Goal: Navigation & Orientation: Find specific page/section

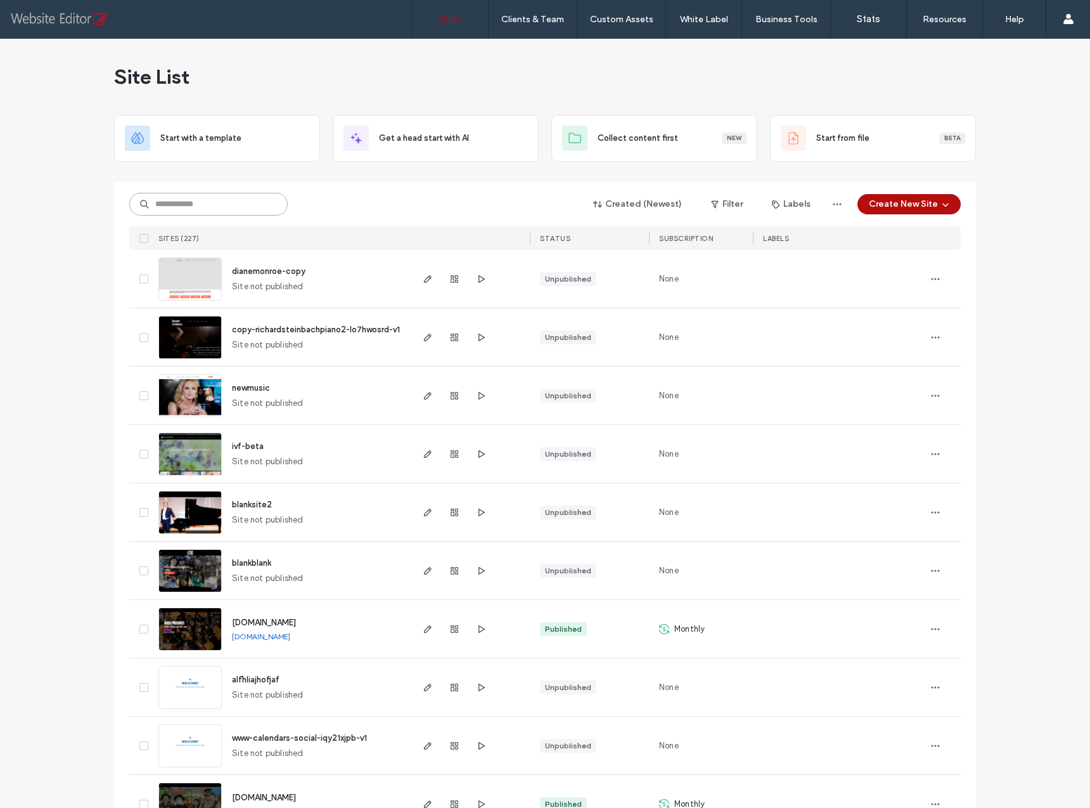
click at [204, 209] on input at bounding box center [208, 204] width 158 height 23
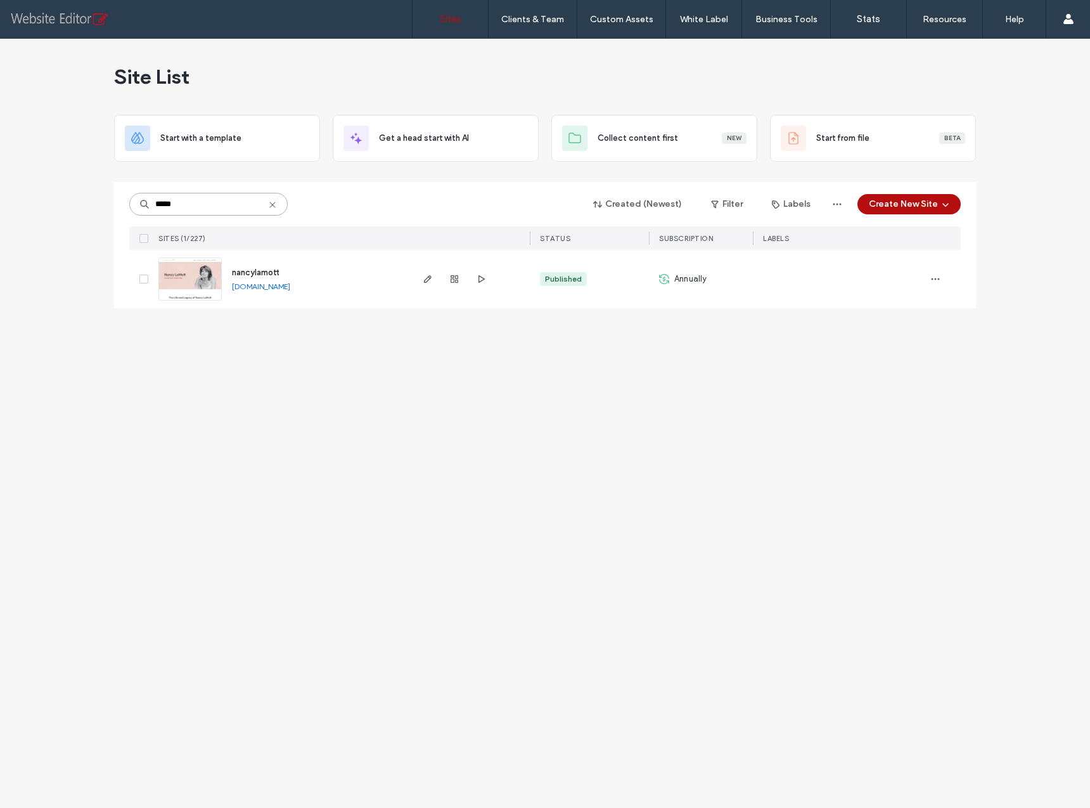
type input "*****"
click at [290, 287] on link "nancylamott.prowebsite.team" at bounding box center [261, 286] width 58 height 10
click at [429, 277] on use "button" at bounding box center [428, 279] width 8 height 8
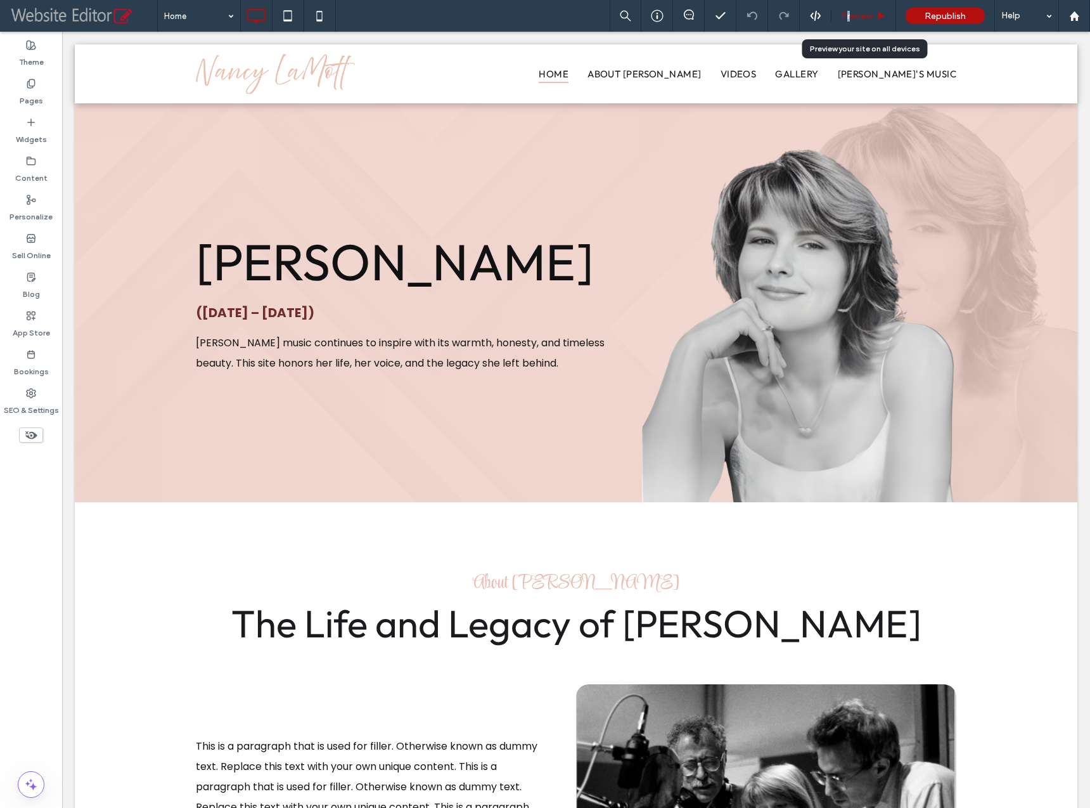
click at [848, 11] on span "Preview" at bounding box center [857, 16] width 32 height 11
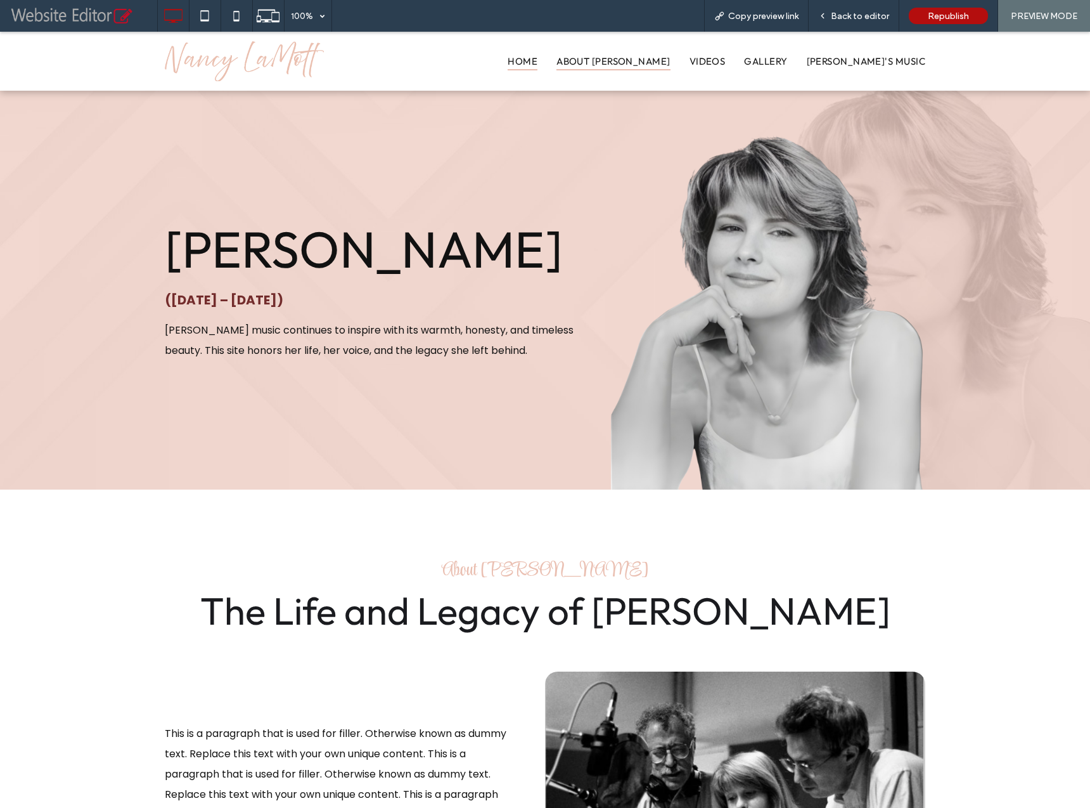
click at [652, 65] on span "About [PERSON_NAME]" at bounding box center [614, 61] width 114 height 18
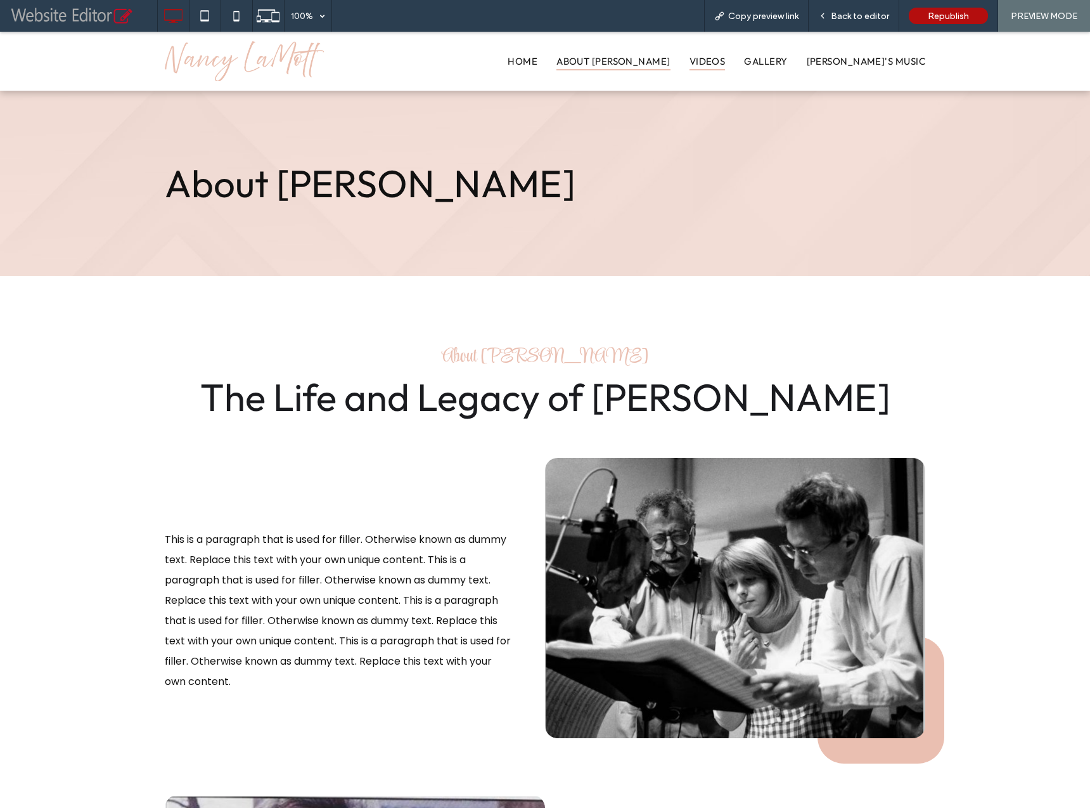
click at [726, 63] on span "Videos" at bounding box center [708, 61] width 36 height 18
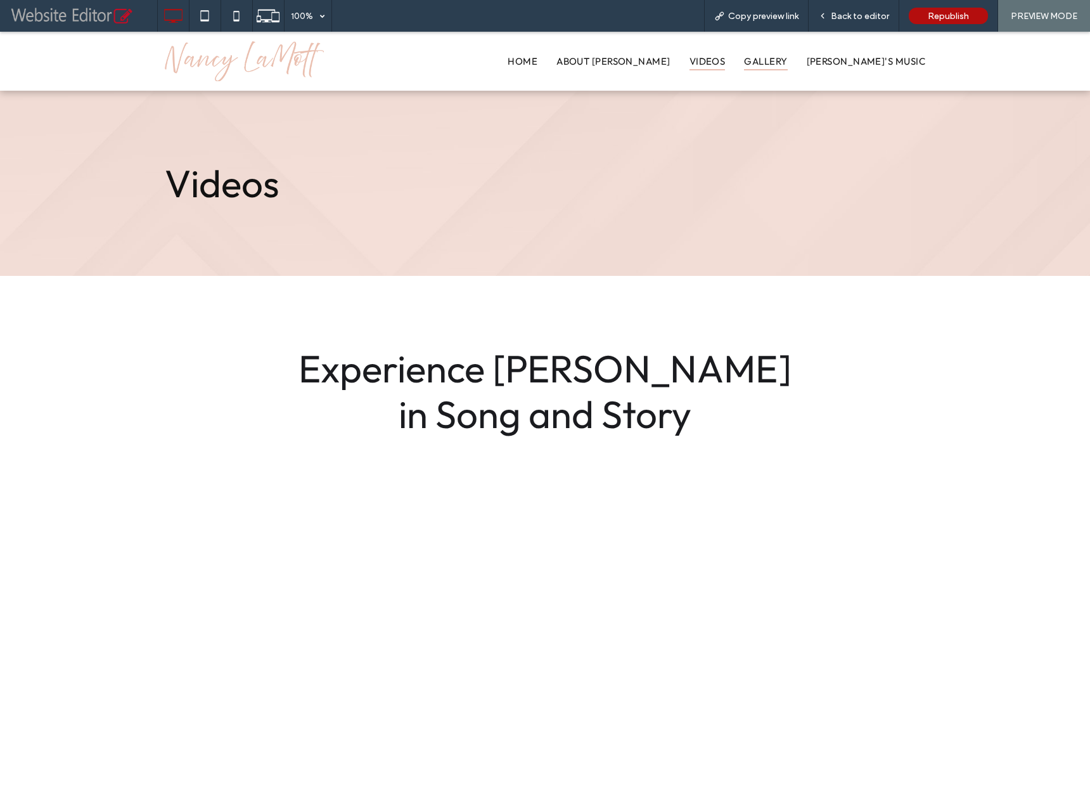
click at [787, 62] on span "Gallery" at bounding box center [765, 61] width 43 height 18
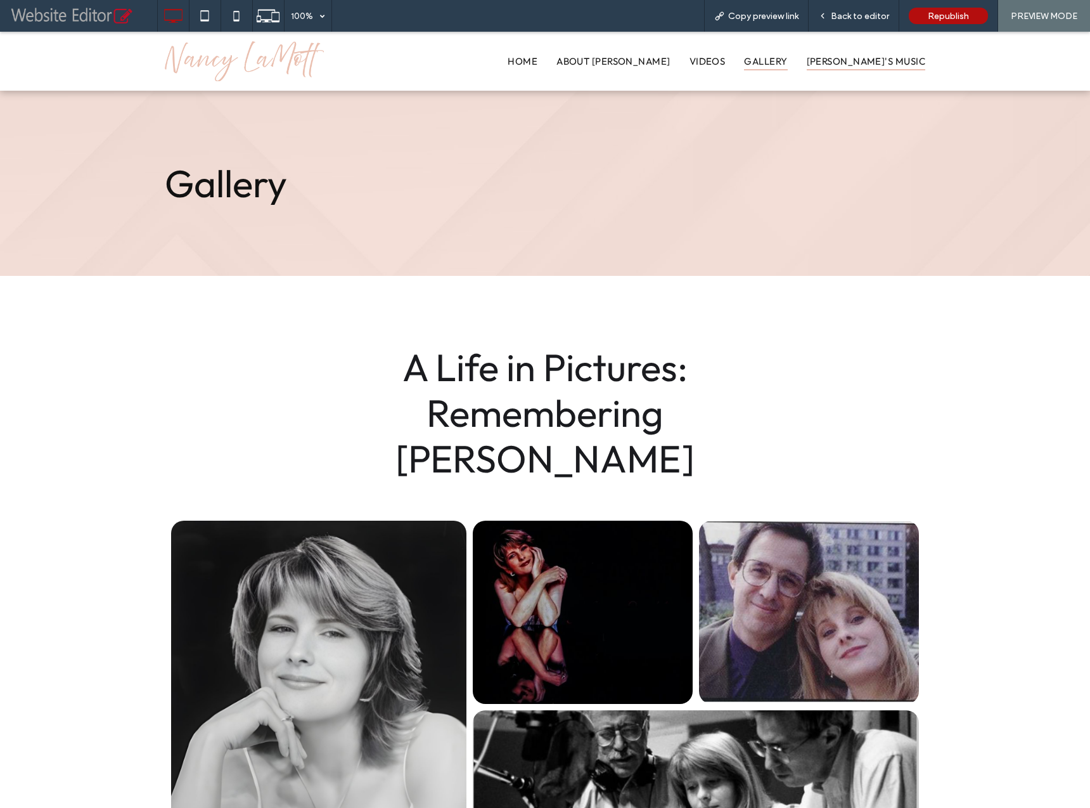
click at [874, 63] on span "[PERSON_NAME]'s Music" at bounding box center [866, 61] width 119 height 18
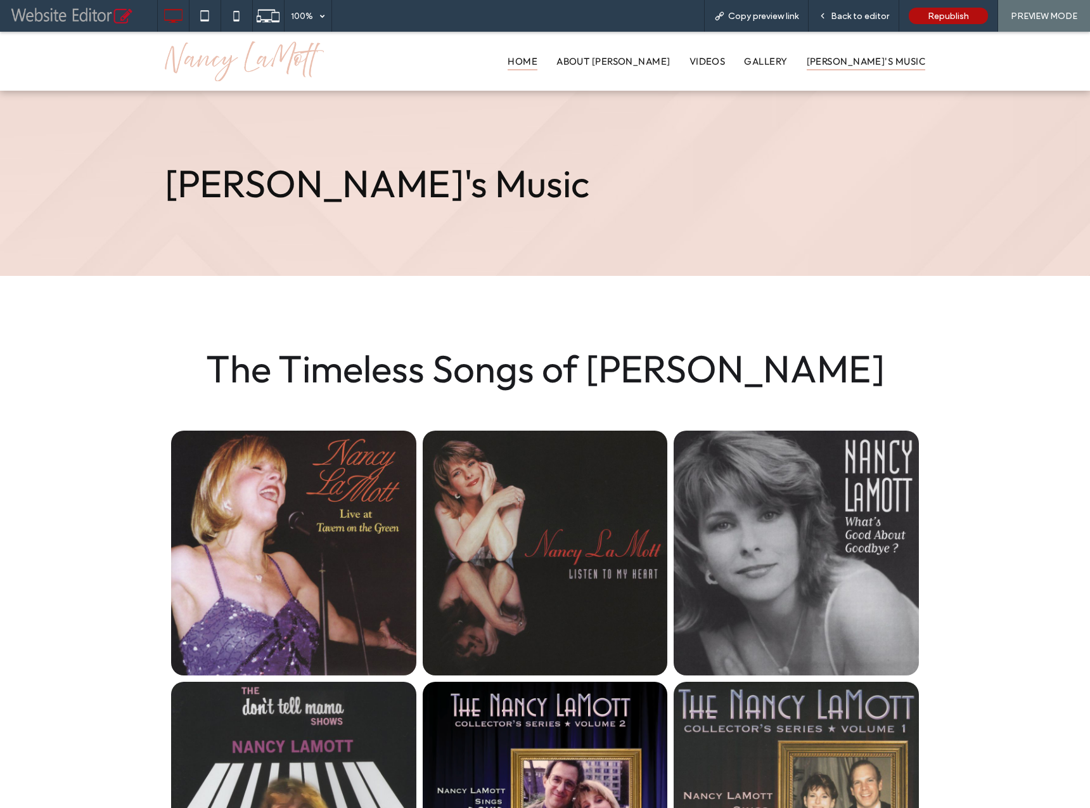
click at [538, 62] on span "Home" at bounding box center [523, 61] width 30 height 18
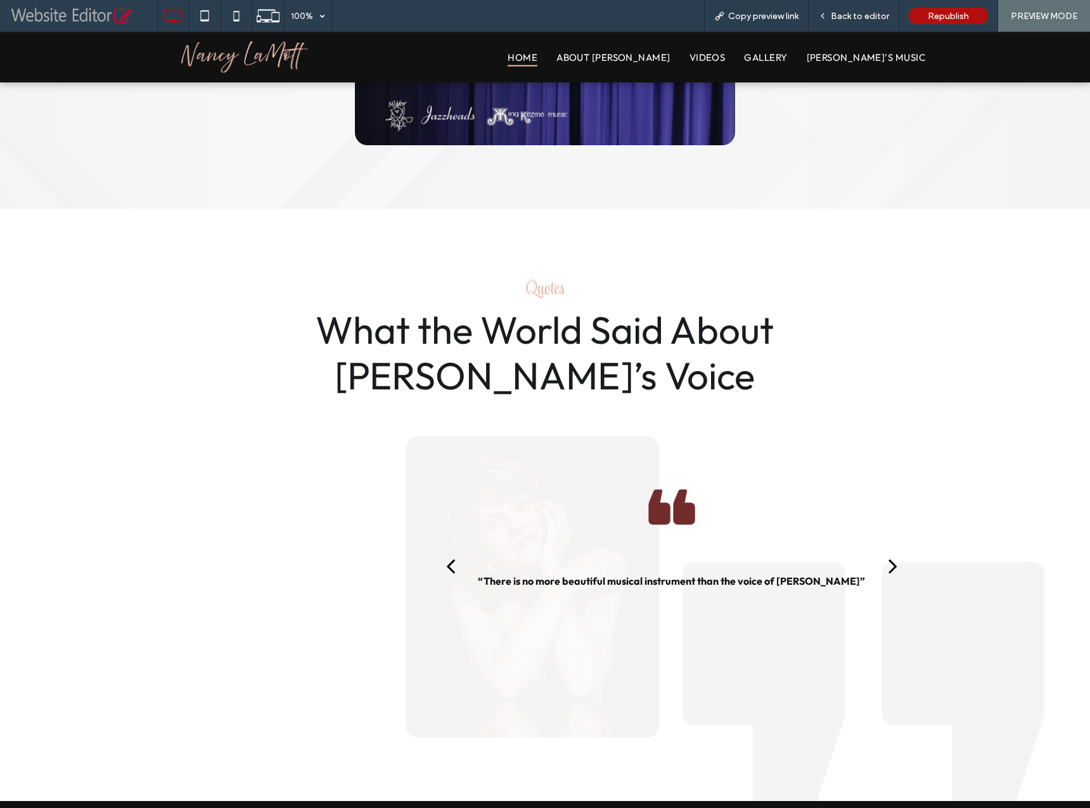
scroll to position [1676, 0]
